Goal: Task Accomplishment & Management: Use online tool/utility

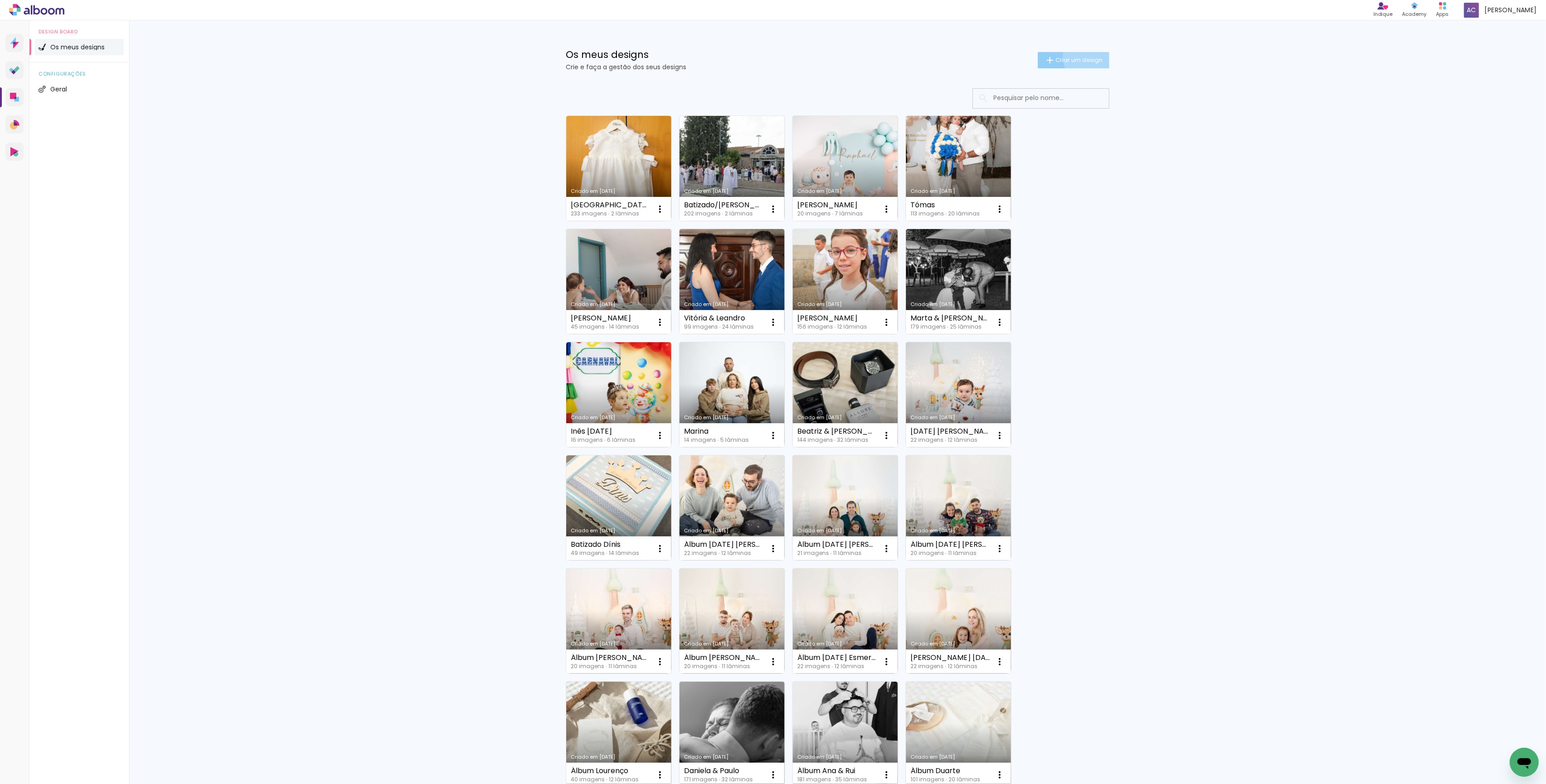
click at [1085, 57] on span "Criar um design" at bounding box center [1079, 60] width 47 height 6
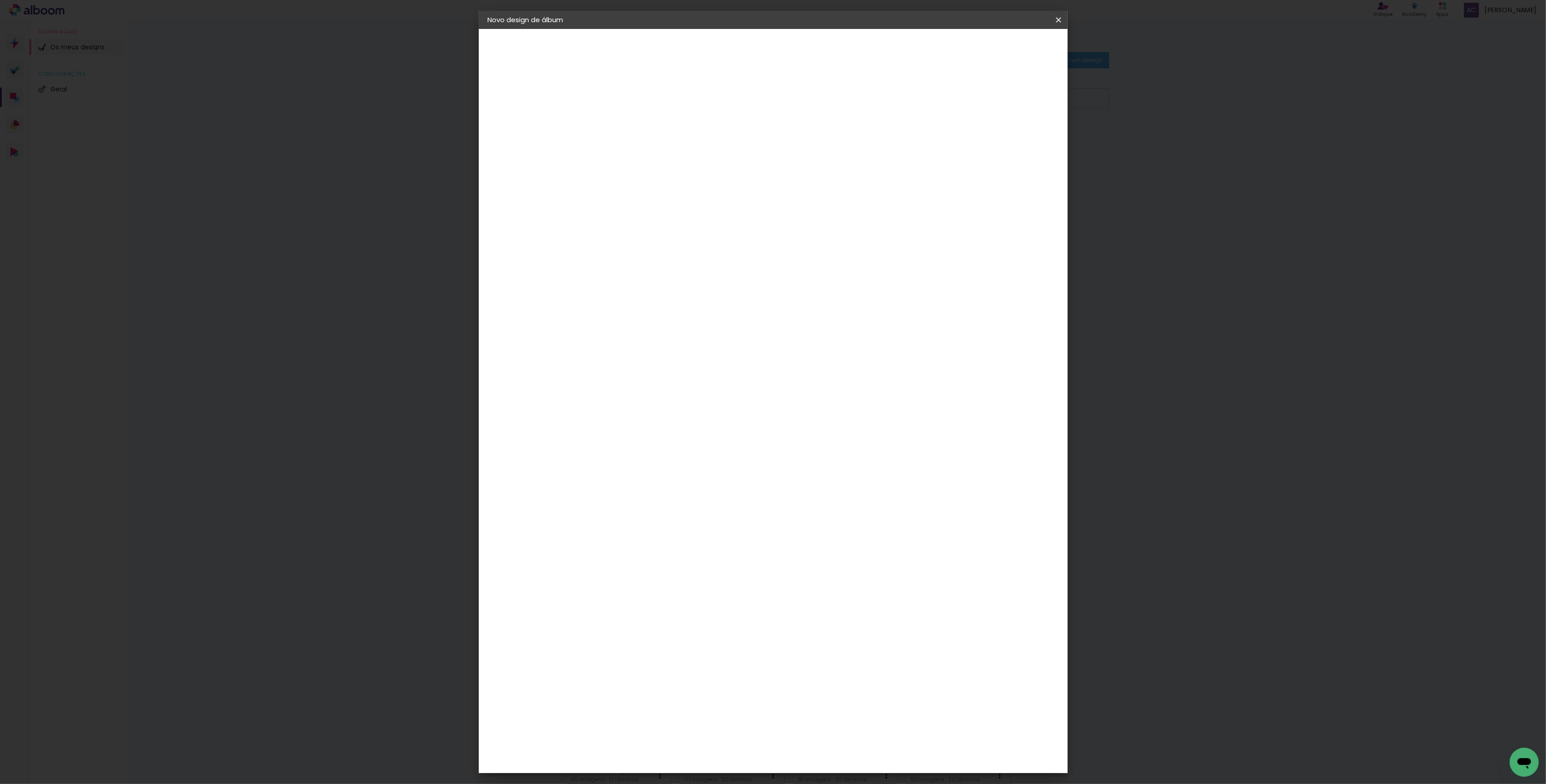
click at [636, 119] on input at bounding box center [636, 121] width 0 height 14
type input "Diego"
type paper-input "Diego"
click at [0, 0] on slot "Avançar" at bounding box center [0, 0] width 0 height 0
click at [769, 142] on paper-item "Tamanho Livre" at bounding box center [735, 139] width 68 height 23
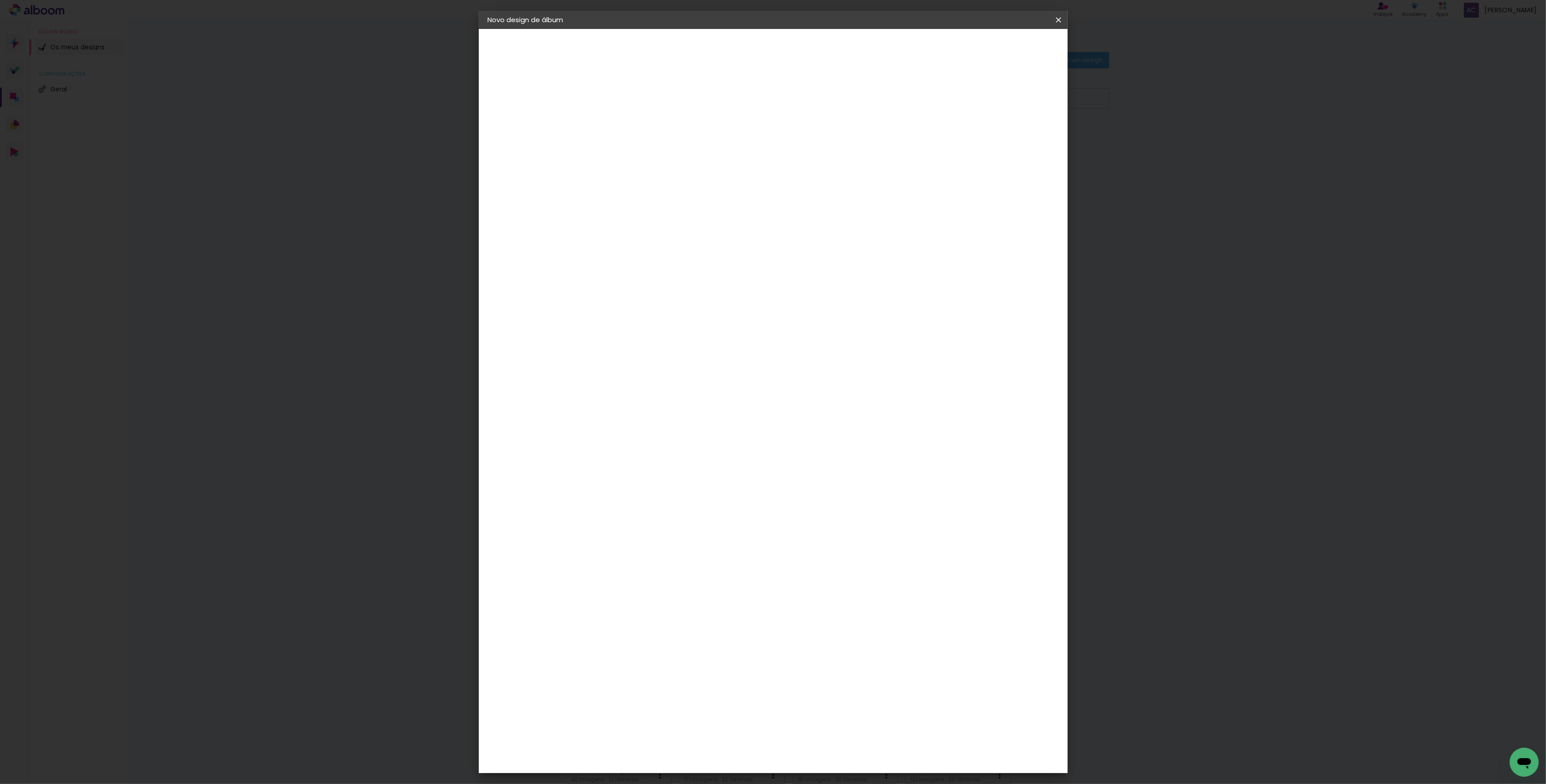
click at [769, 53] on paper-button "Avançar" at bounding box center [747, 48] width 44 height 16
click at [612, 255] on input "30" at bounding box center [607, 257] width 23 height 14
type input "0"
type paper-input "0"
drag, startPoint x: 620, startPoint y: 166, endPoint x: 600, endPoint y: 166, distance: 20.0
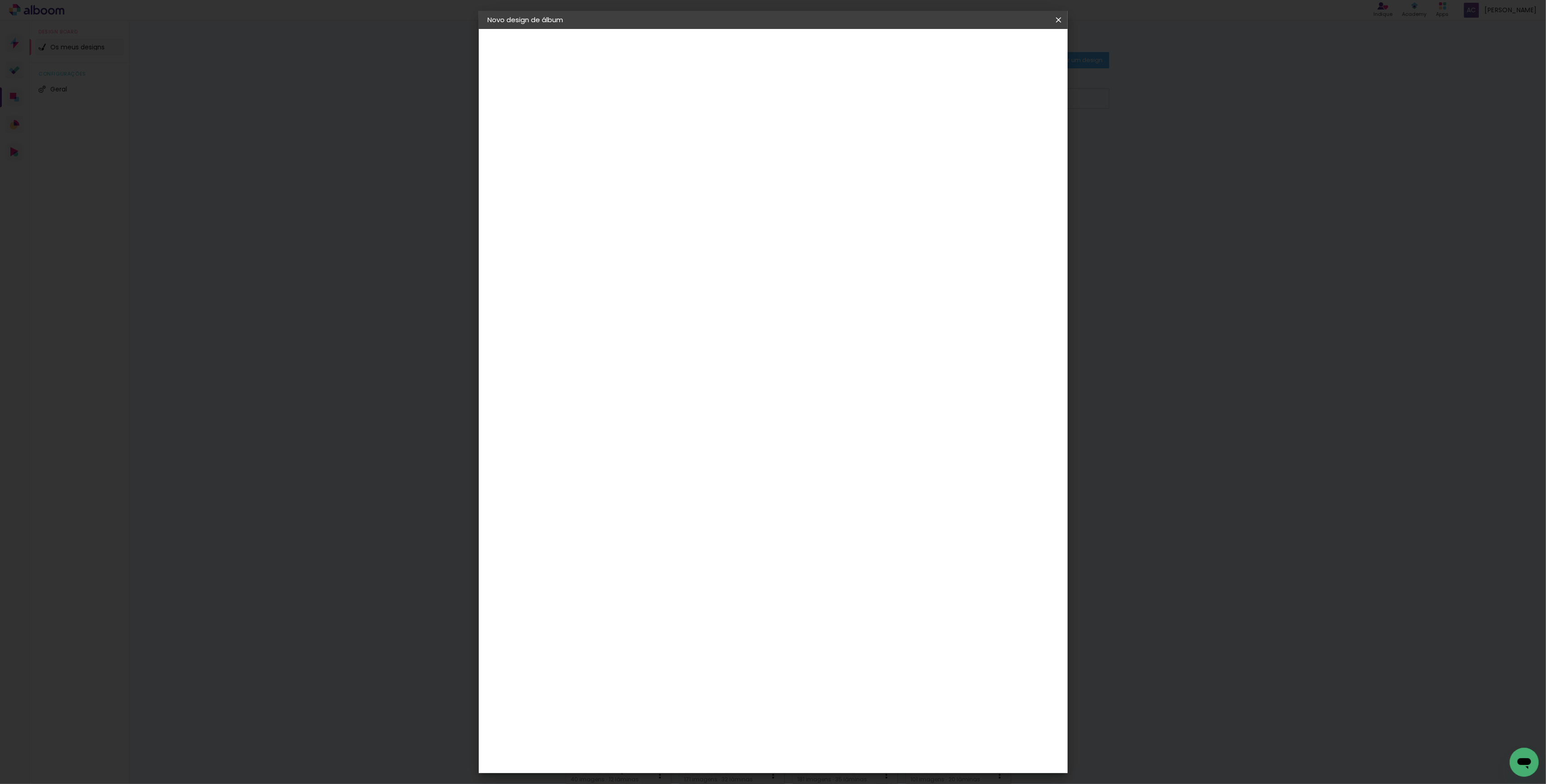
click at [601, 166] on div "0" at bounding box center [613, 168] width 34 height 14
click at [605, 166] on input "0" at bounding box center [607, 168] width 23 height 14
type input "25"
type paper-input "25"
click at [830, 345] on input "60" at bounding box center [823, 347] width 23 height 14
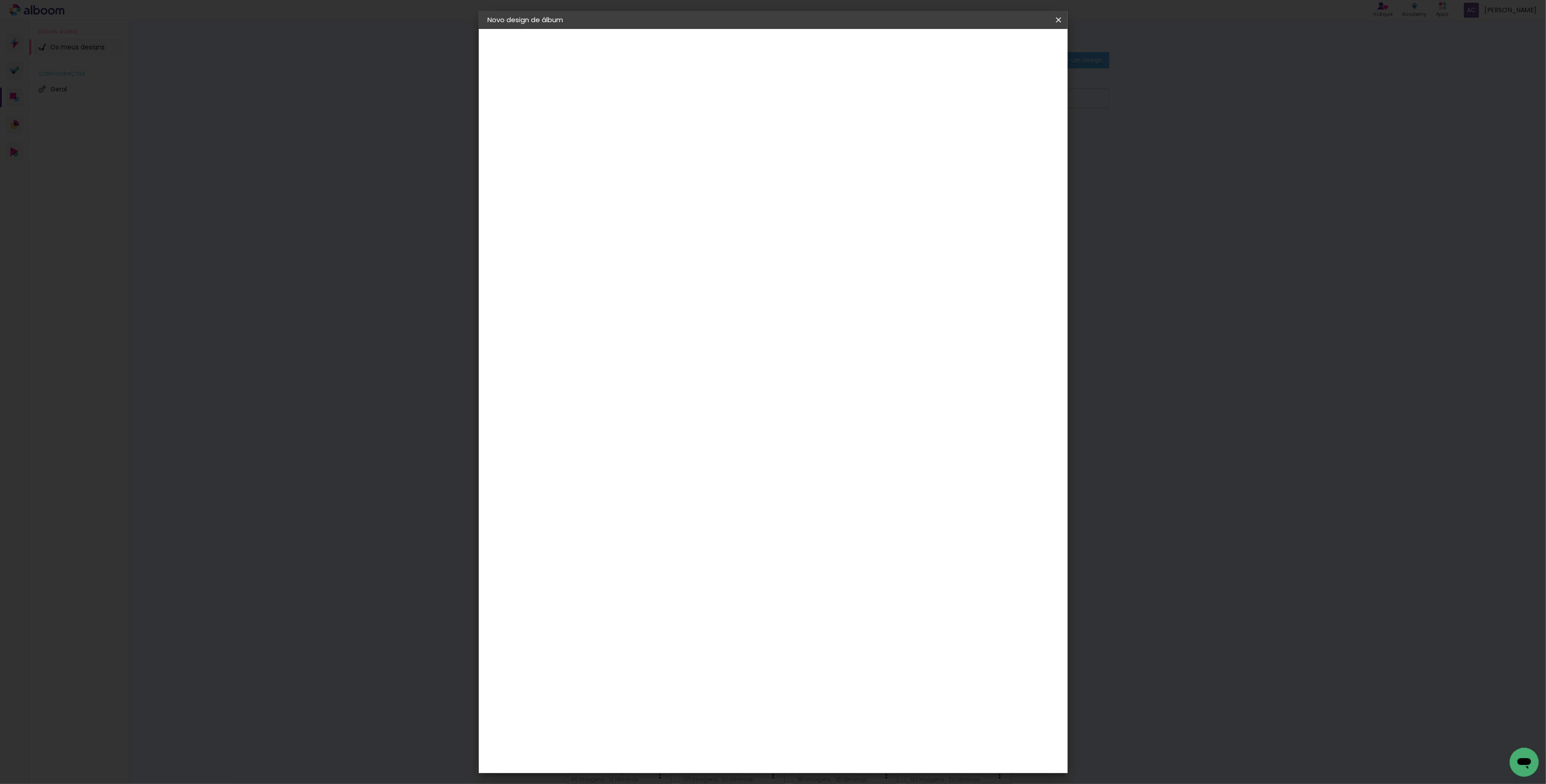
type input "50"
type paper-input "50"
click at [1001, 49] on span "Iniciar design" at bounding box center [980, 48] width 41 height 7
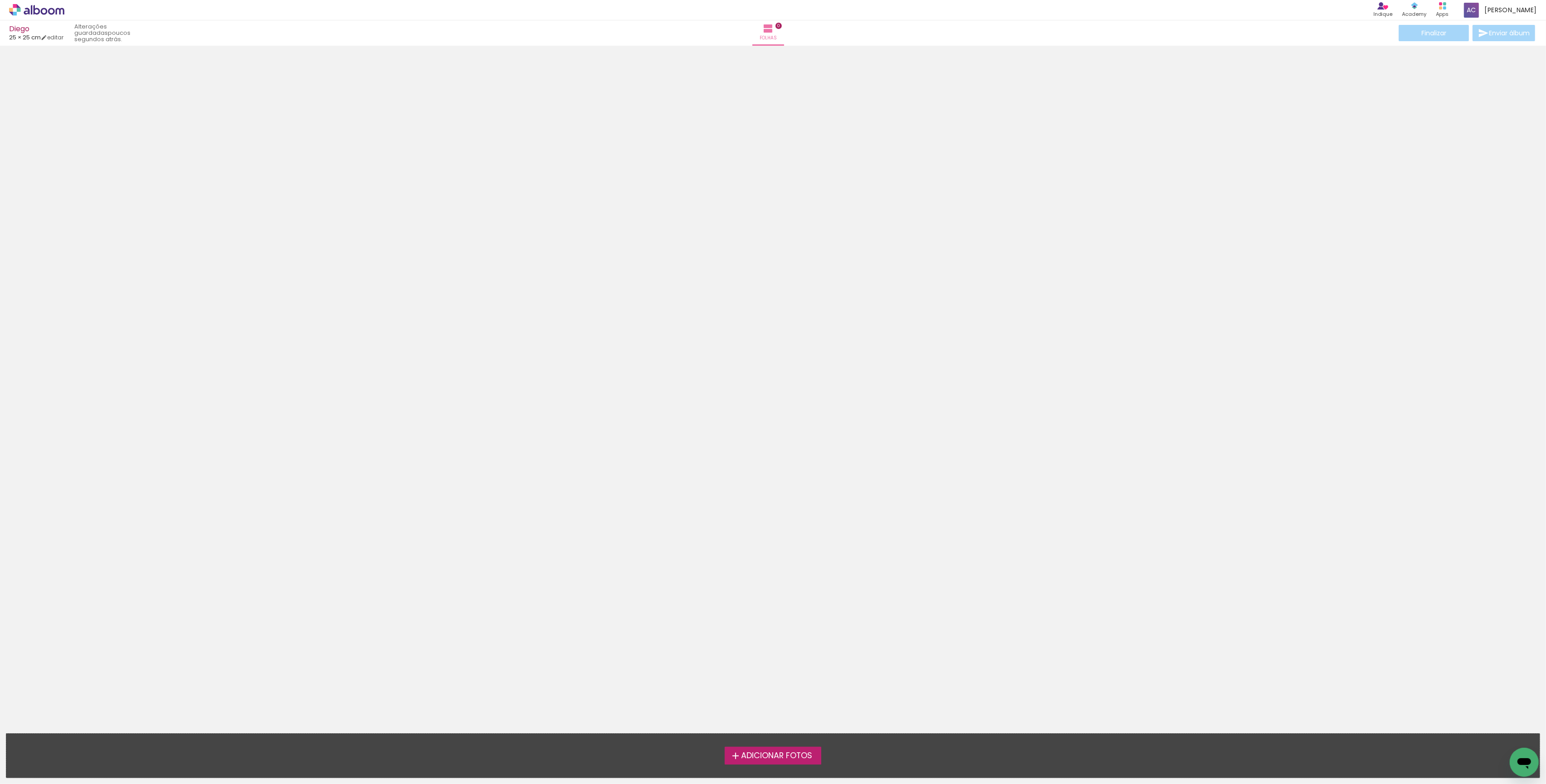
click at [798, 758] on span "Adicionar Fotos" at bounding box center [777, 756] width 71 height 8
click at [0, 0] on input "file" at bounding box center [0, 0] width 0 height 0
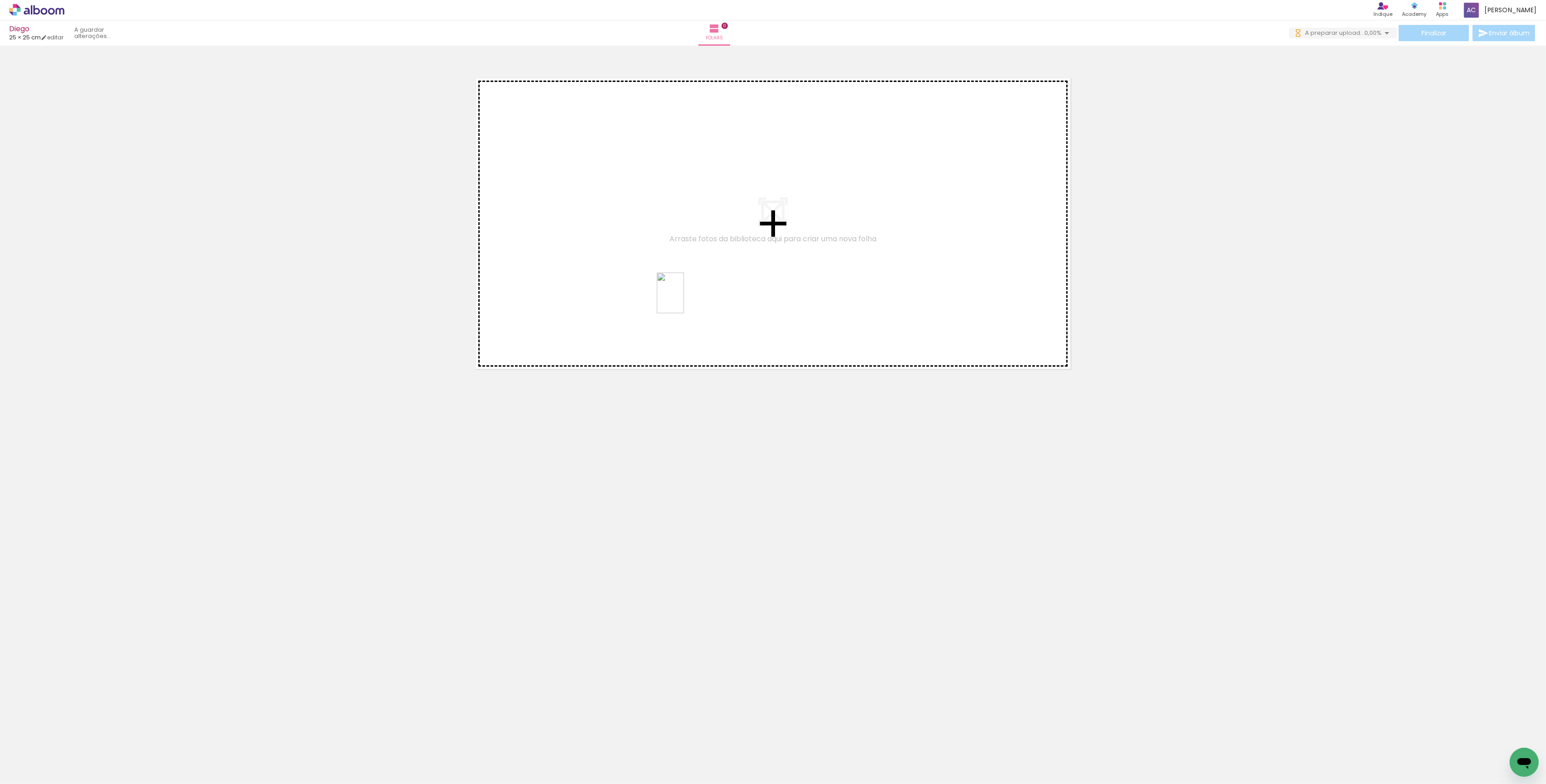
drag, startPoint x: 550, startPoint y: 754, endPoint x: 711, endPoint y: 295, distance: 486.4
click at [696, 256] on quentale-workspace at bounding box center [773, 392] width 1546 height 784
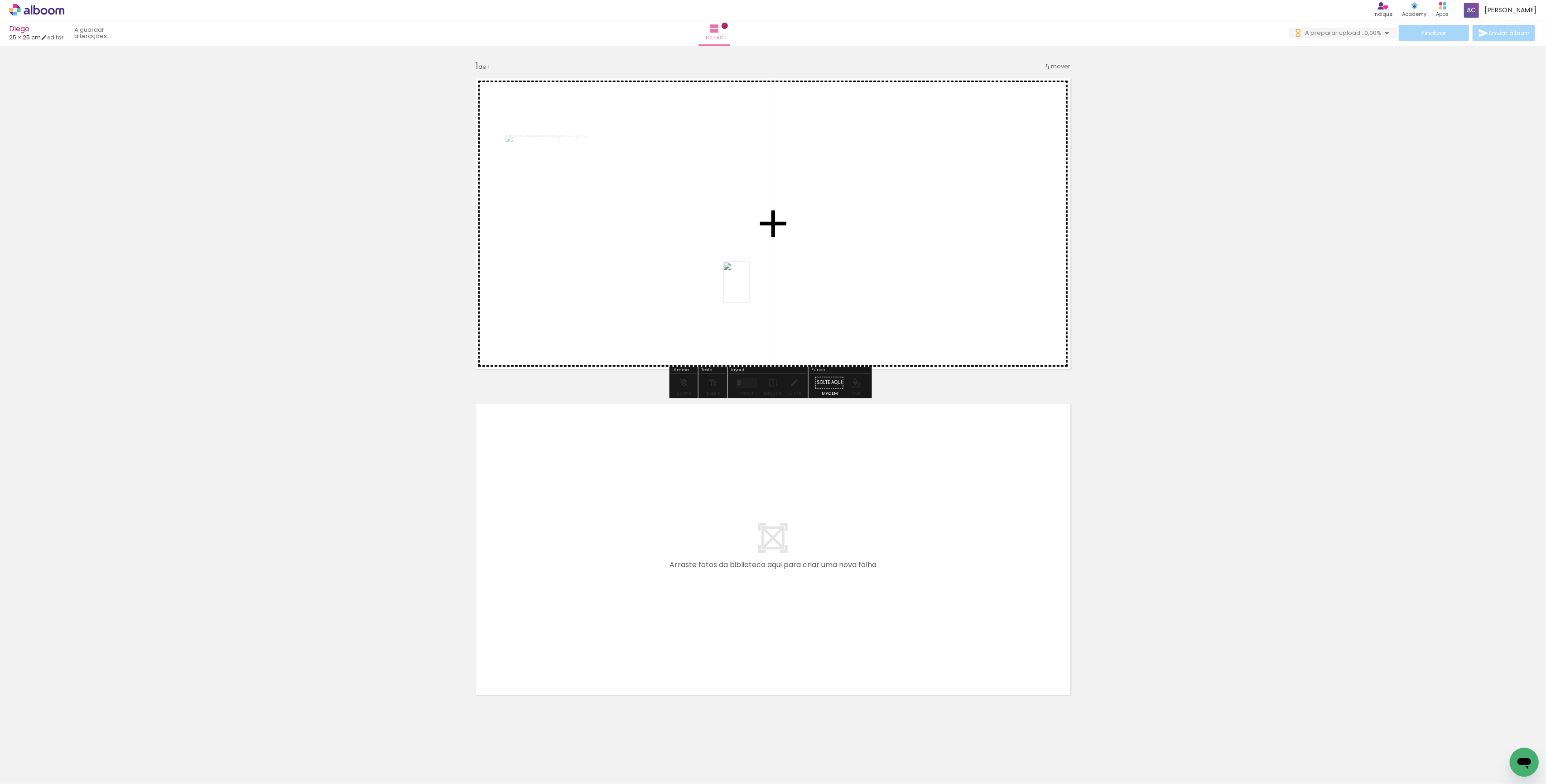
drag, startPoint x: 678, startPoint y: 561, endPoint x: 775, endPoint y: 433, distance: 160.6
click at [754, 278] on quentale-workspace at bounding box center [773, 392] width 1546 height 784
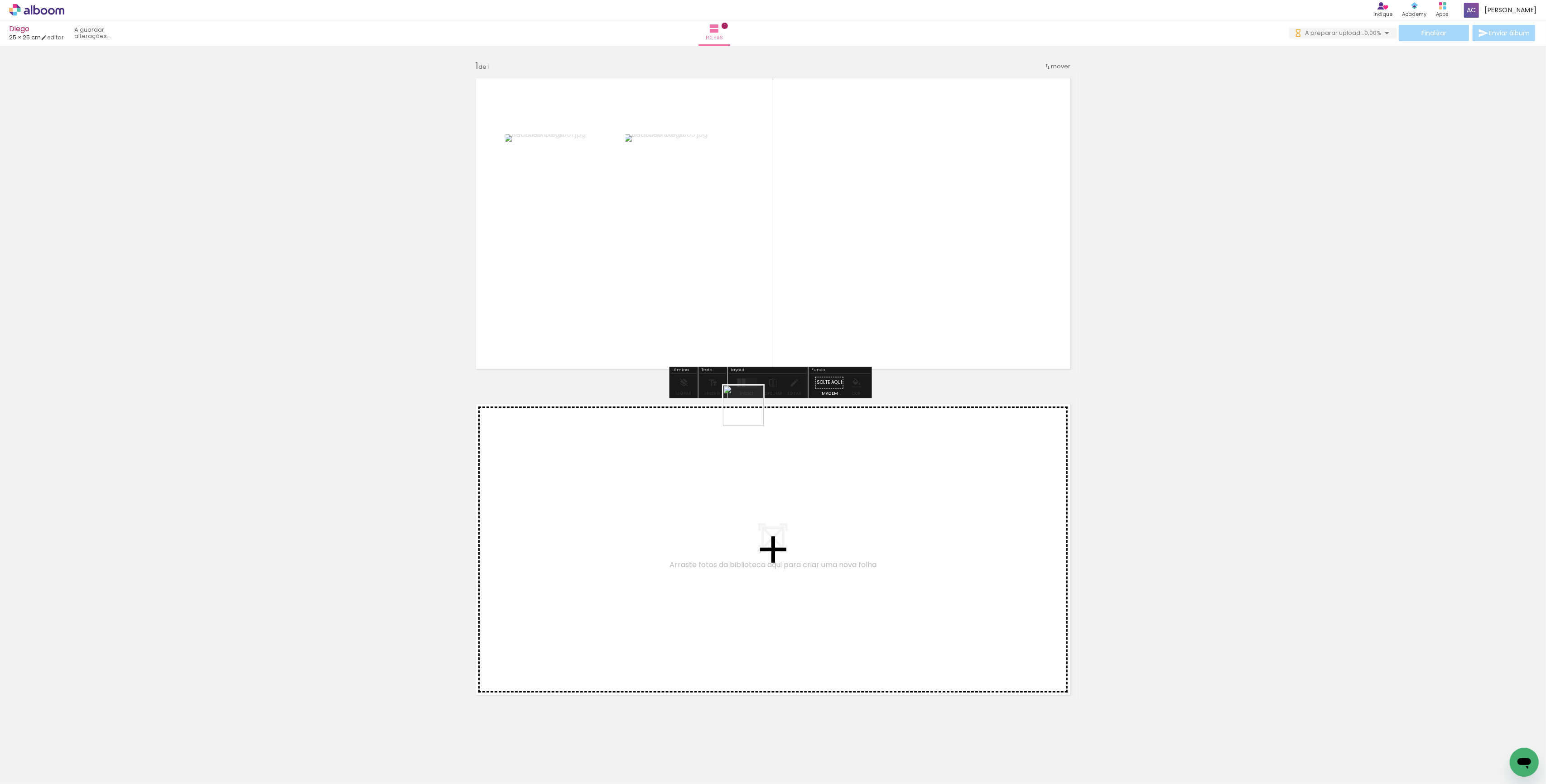
drag, startPoint x: 605, startPoint y: 756, endPoint x: 848, endPoint y: 462, distance: 381.4
click at [841, 295] on quentale-workspace at bounding box center [773, 392] width 1546 height 784
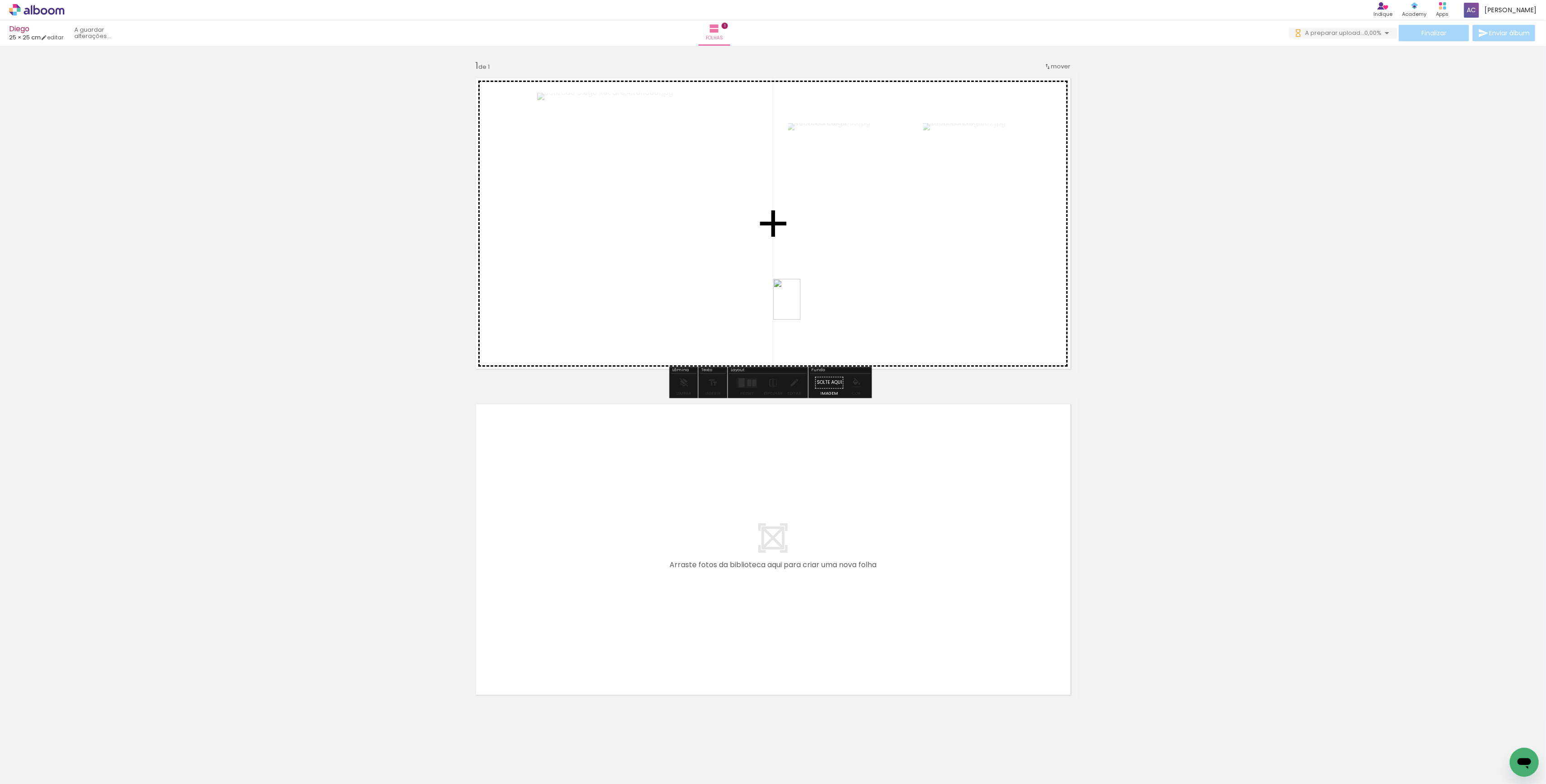
drag, startPoint x: 706, startPoint y: 752, endPoint x: 806, endPoint y: 669, distance: 130.0
click at [801, 307] on quentale-workspace at bounding box center [773, 392] width 1546 height 784
drag, startPoint x: 753, startPoint y: 755, endPoint x: 775, endPoint y: 265, distance: 490.5
click at [775, 265] on quentale-workspace at bounding box center [773, 392] width 1546 height 784
drag, startPoint x: 798, startPoint y: 752, endPoint x: 868, endPoint y: 396, distance: 362.8
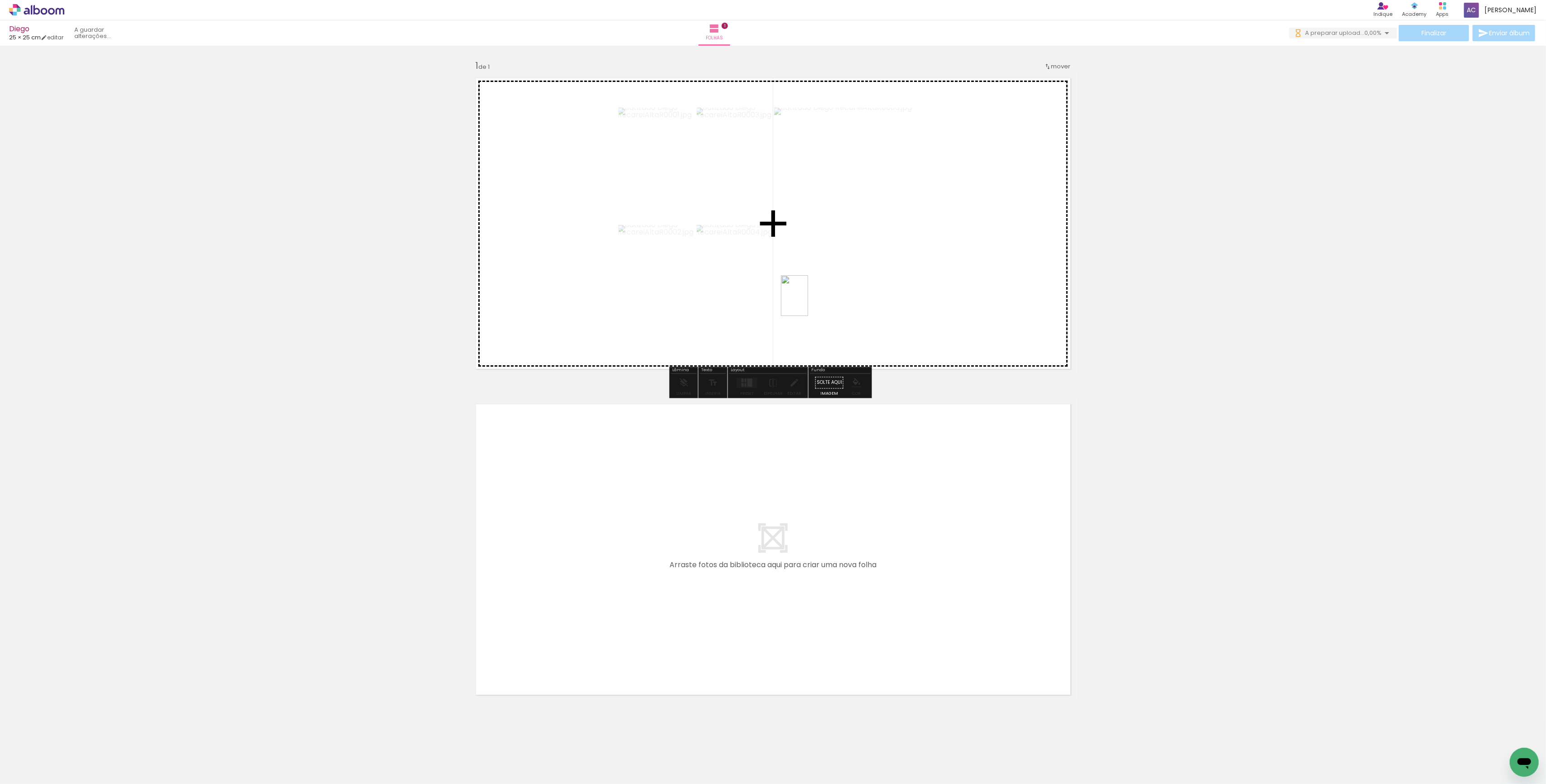
click at [810, 268] on quentale-workspace at bounding box center [773, 392] width 1546 height 784
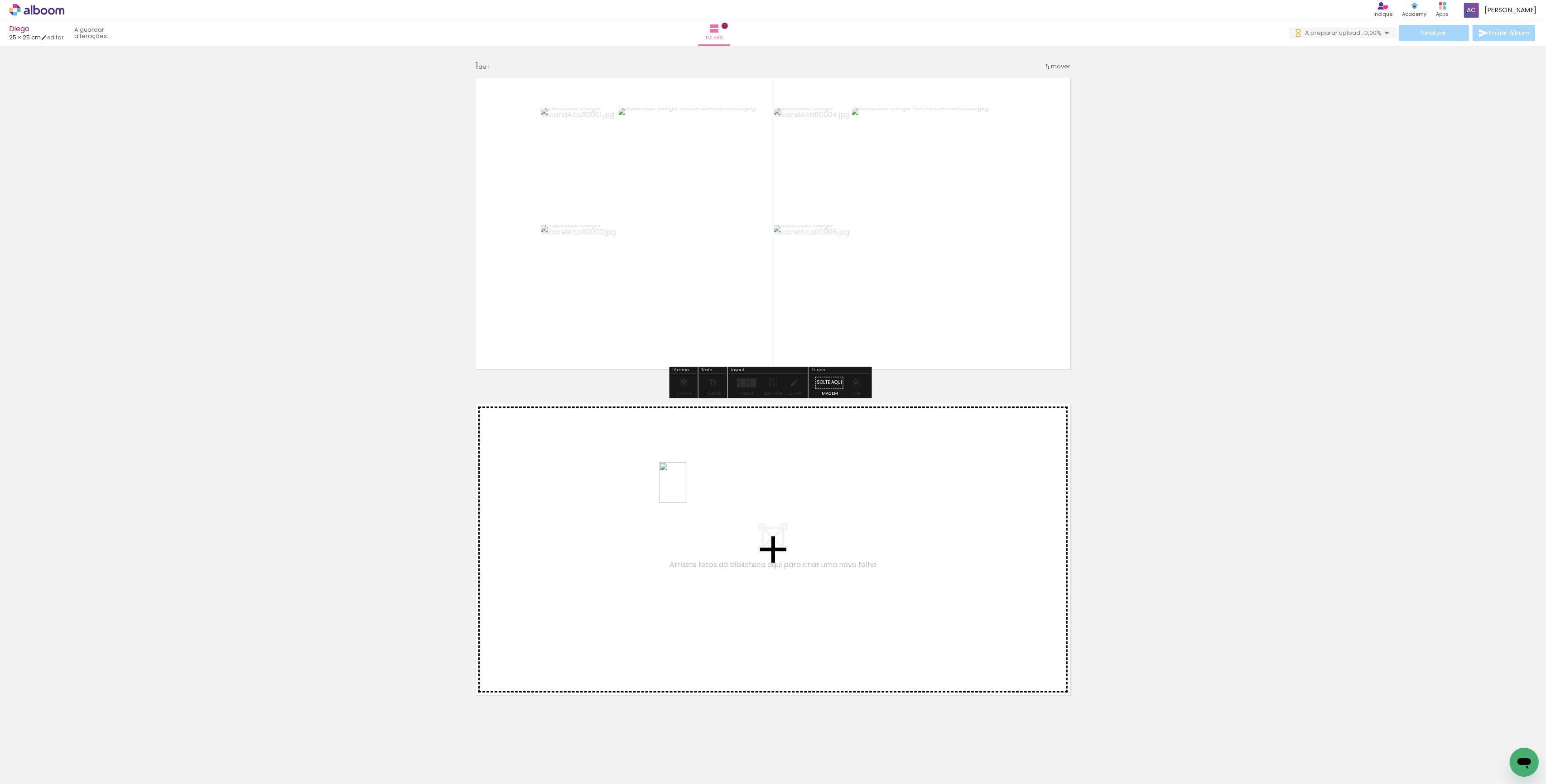
drag, startPoint x: 891, startPoint y: 470, endPoint x: 685, endPoint y: 488, distance: 206.8
click at [685, 488] on quentale-workspace at bounding box center [773, 392] width 1546 height 784
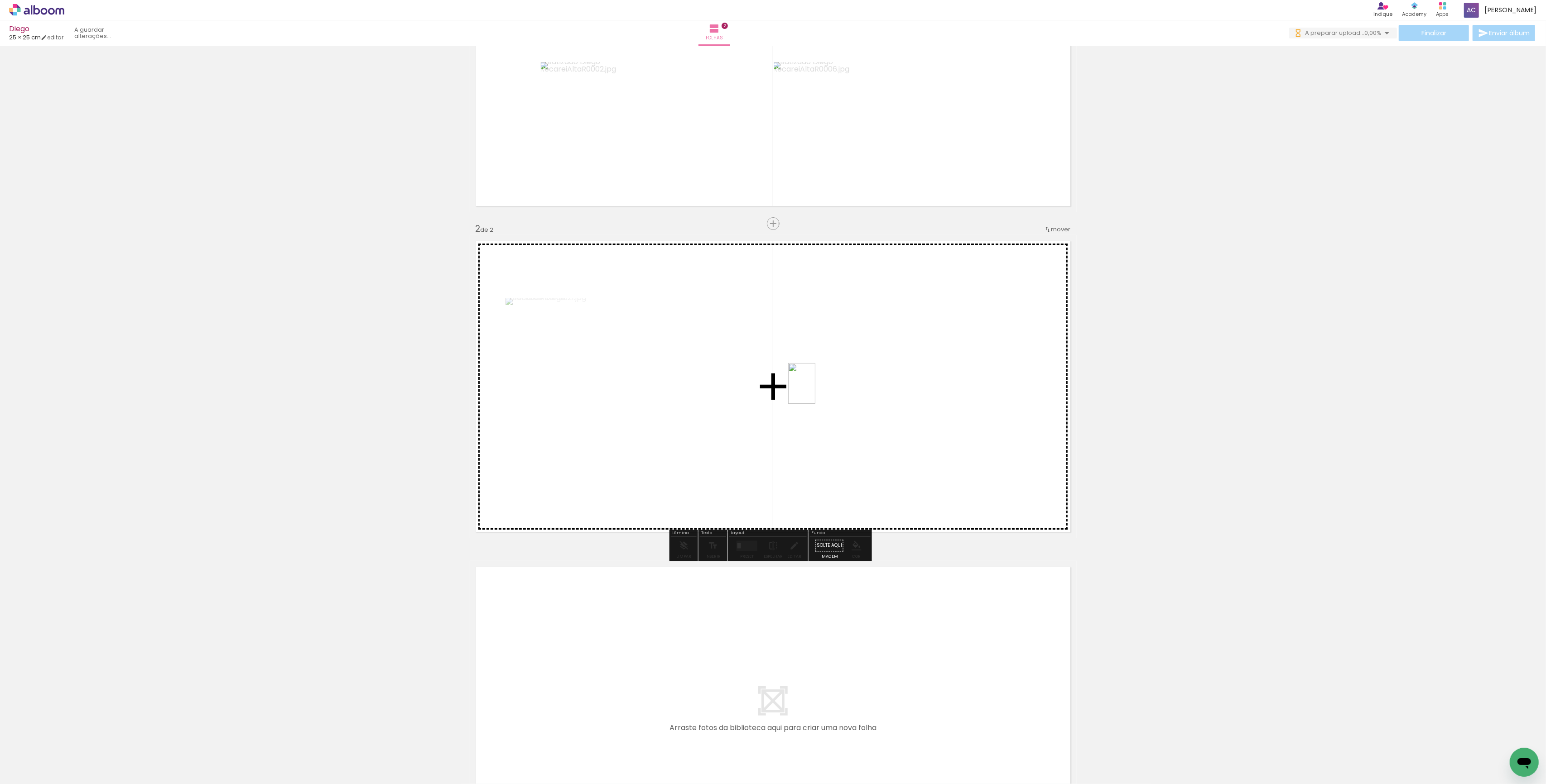
drag, startPoint x: 913, startPoint y: 749, endPoint x: 906, endPoint y: 614, distance: 135.2
click at [811, 377] on quentale-workspace at bounding box center [773, 392] width 1546 height 784
drag, startPoint x: 959, startPoint y: 756, endPoint x: 909, endPoint y: 444, distance: 316.0
click at [909, 444] on quentale-workspace at bounding box center [773, 392] width 1546 height 784
drag, startPoint x: 856, startPoint y: 532, endPoint x: 785, endPoint y: 423, distance: 130.1
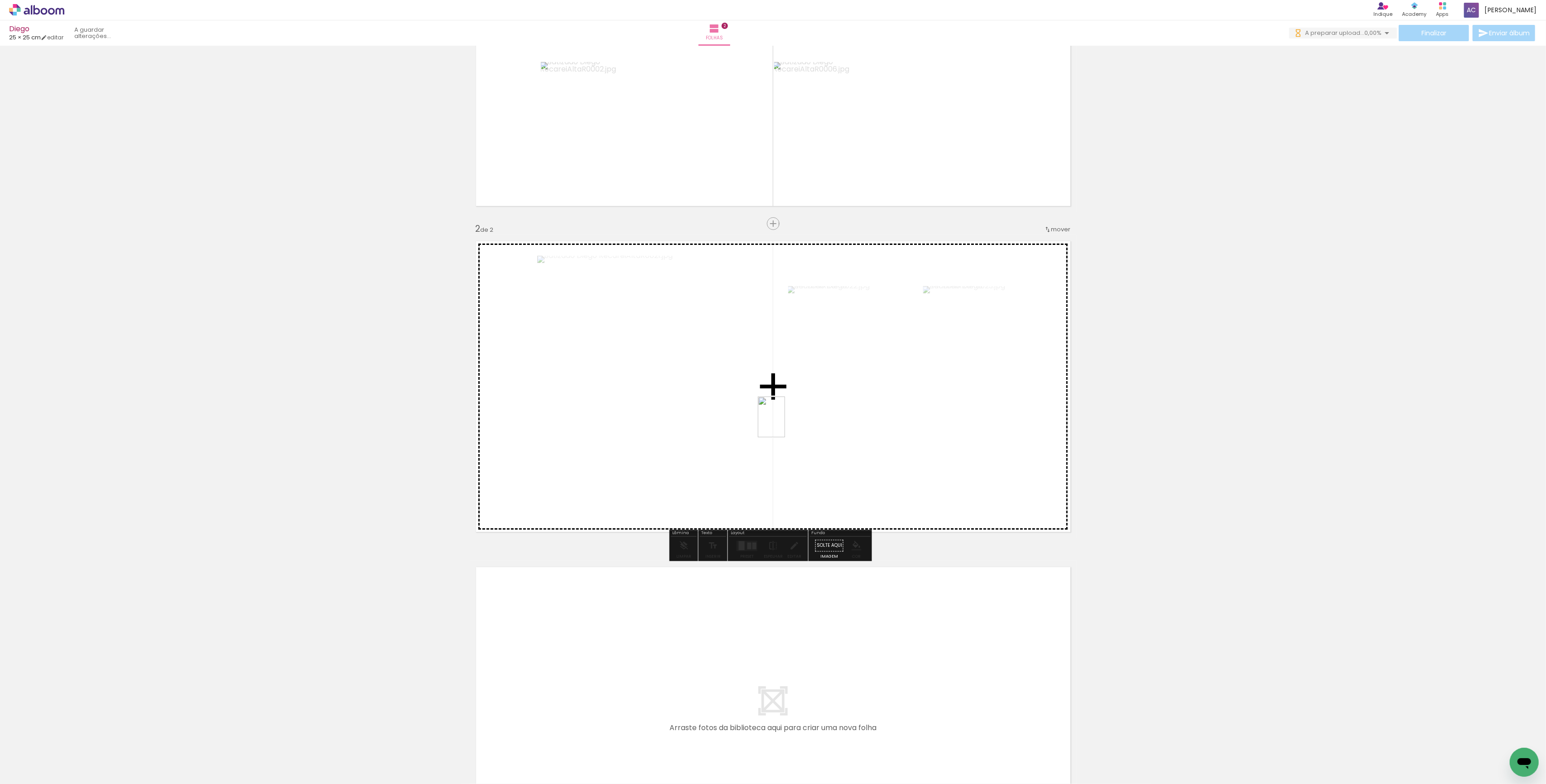
click at [785, 423] on quentale-workspace at bounding box center [773, 392] width 1546 height 784
drag, startPoint x: 1064, startPoint y: 756, endPoint x: 1044, endPoint y: 705, distance: 54.8
click at [920, 441] on quentale-workspace at bounding box center [773, 392] width 1546 height 784
drag, startPoint x: 1101, startPoint y: 749, endPoint x: 919, endPoint y: 423, distance: 373.4
click at [888, 407] on quentale-workspace at bounding box center [773, 392] width 1546 height 784
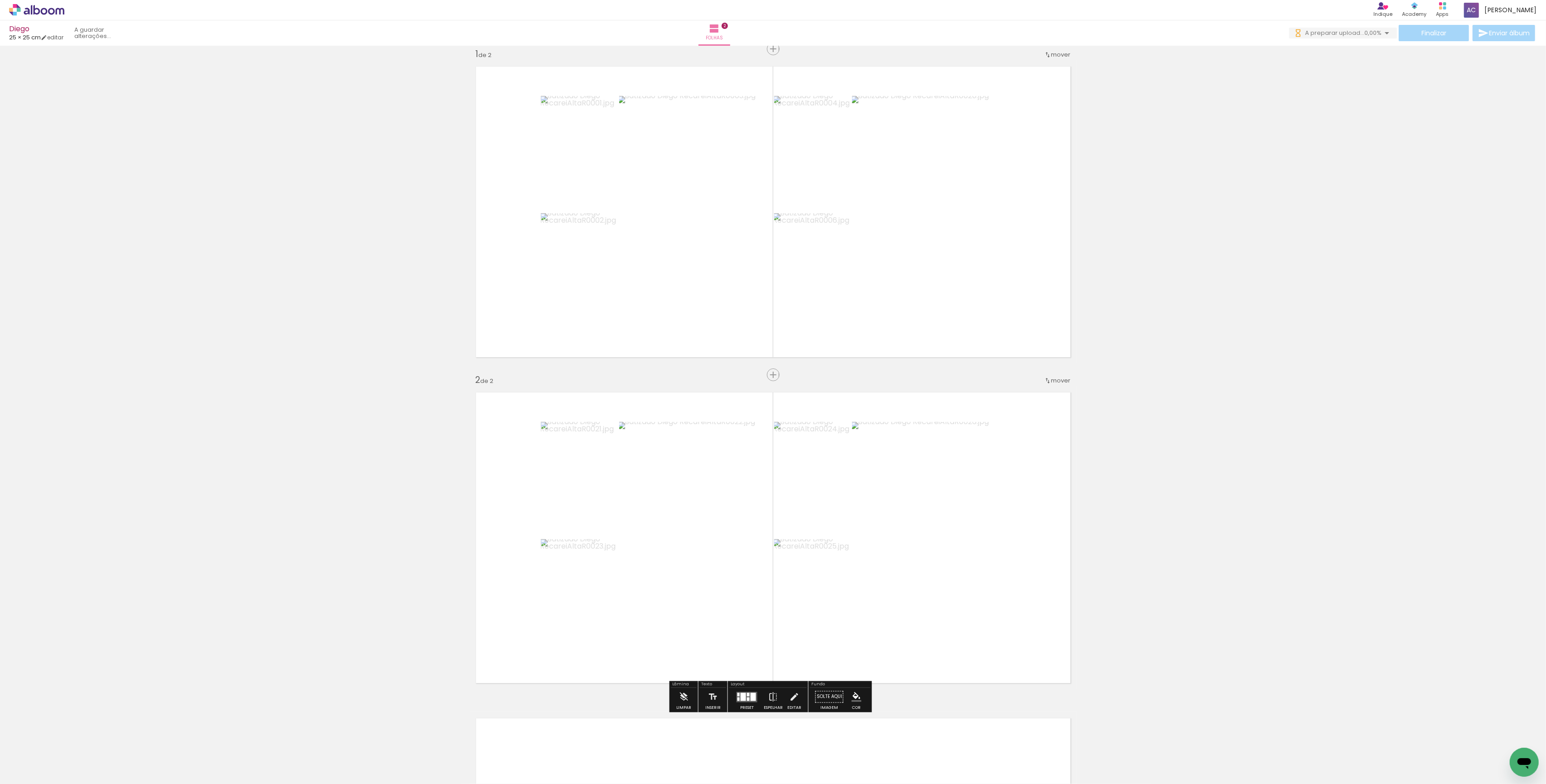
scroll to position [62, 0]
